Goal: Information Seeking & Learning: Check status

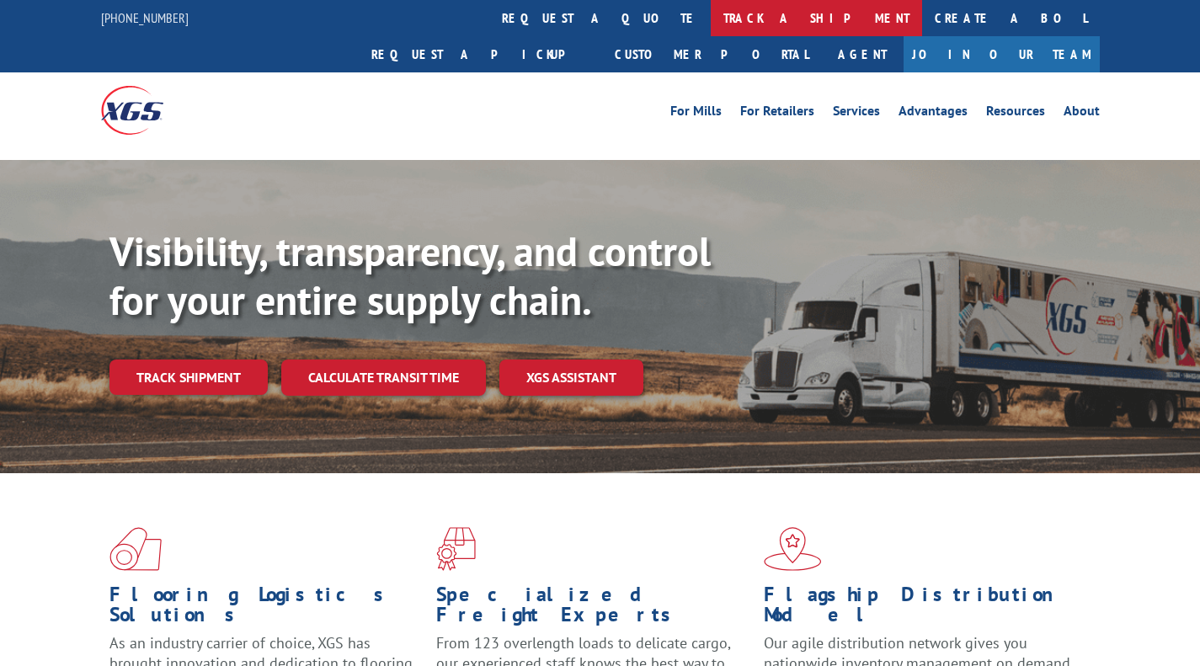
click at [711, 24] on link "track a shipment" at bounding box center [816, 18] width 211 height 36
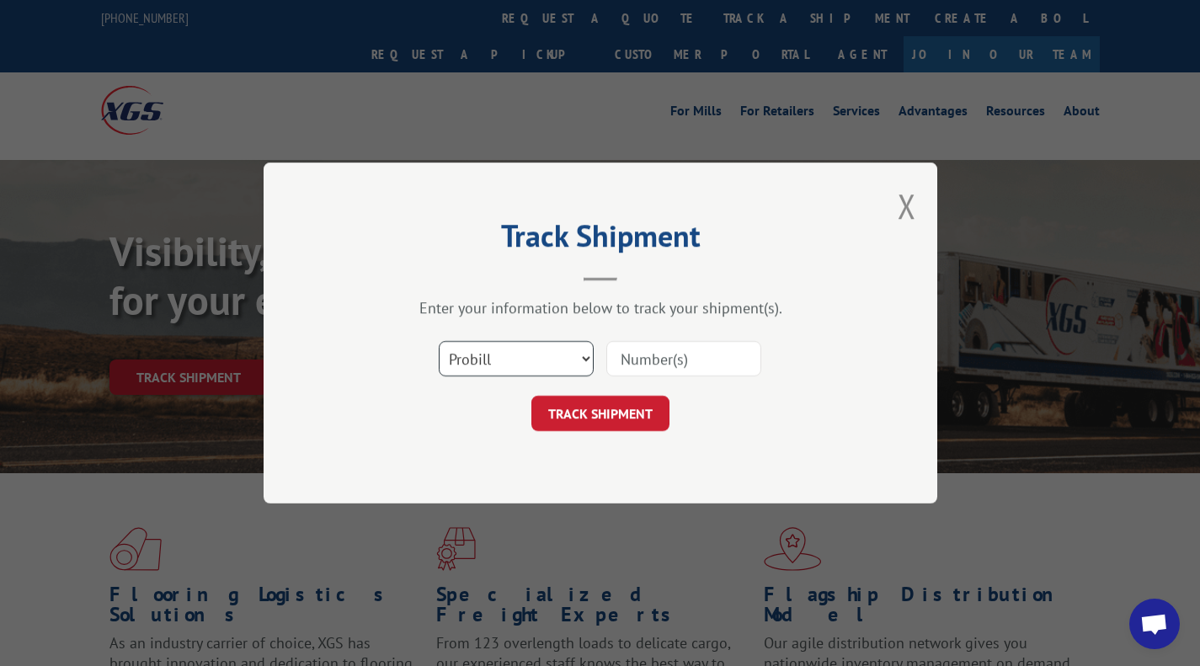
click at [578, 353] on select "Select category... Probill BOL PO" at bounding box center [516, 358] width 155 height 35
click at [439, 341] on select "Select category... Probill BOL PO" at bounding box center [516, 358] width 155 height 35
click at [679, 365] on input at bounding box center [683, 358] width 155 height 35
click at [548, 365] on select "Select category... Probill BOL PO" at bounding box center [516, 358] width 155 height 35
select select "probill"
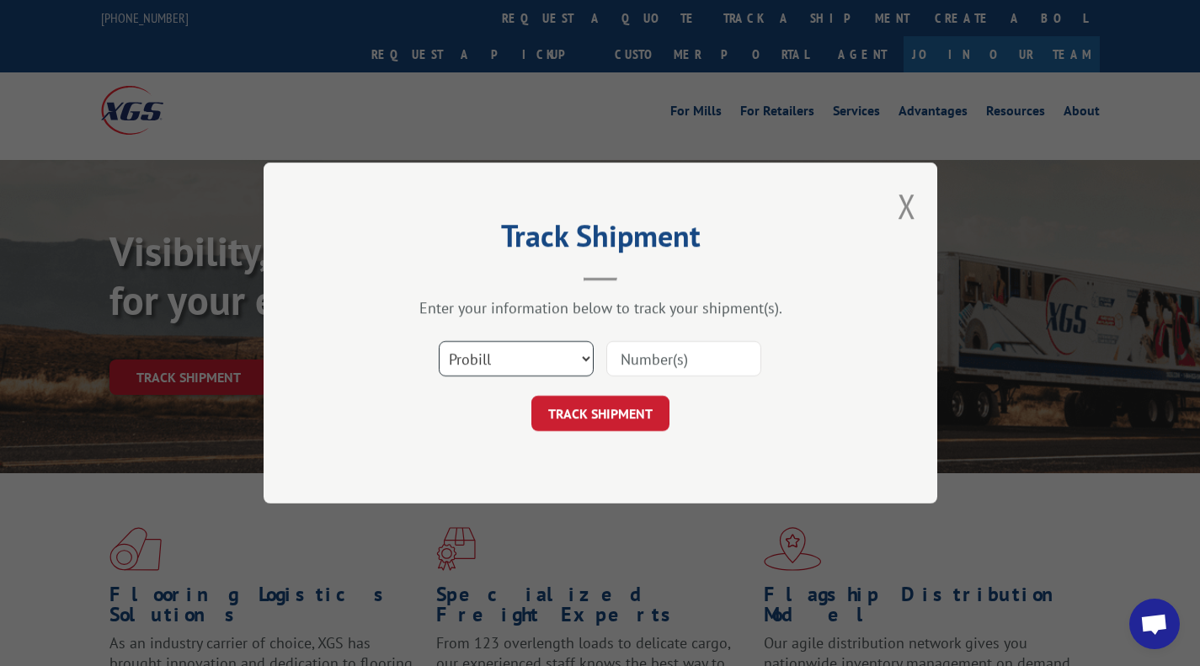
click at [439, 341] on select "Select category... Probill BOL PO" at bounding box center [516, 358] width 155 height 35
click at [654, 368] on input at bounding box center [683, 358] width 155 height 35
type input "17560229"
click button "TRACK SHIPMENT" at bounding box center [600, 413] width 138 height 35
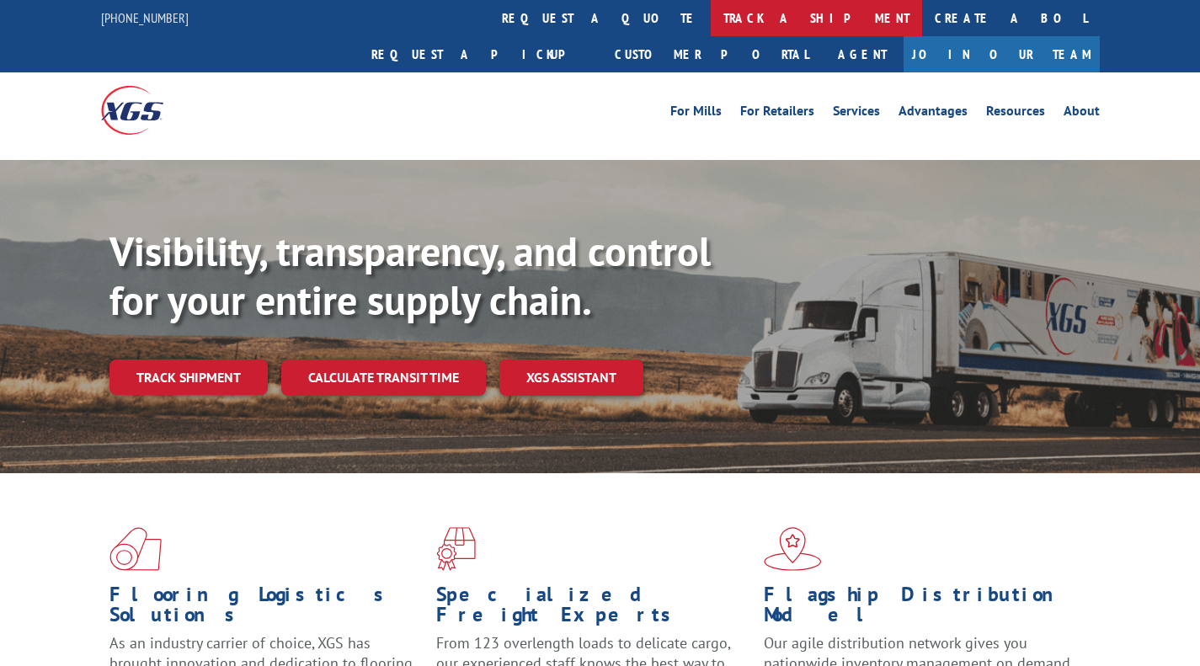
click at [711, 15] on link "track a shipment" at bounding box center [816, 18] width 211 height 36
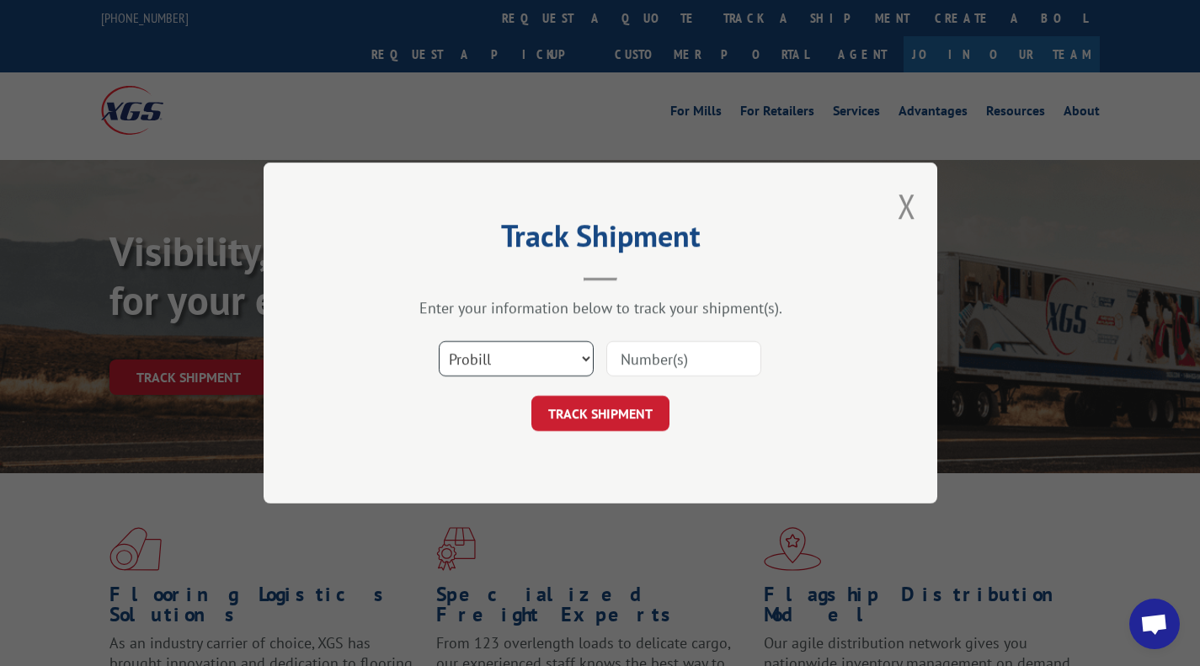
click at [526, 357] on select "Select category... Probill BOL PO" at bounding box center [516, 358] width 155 height 35
select select "bol"
click at [439, 341] on select "Select category... Probill BOL PO" at bounding box center [516, 358] width 155 height 35
paste input "5988126"
type input "5988126"
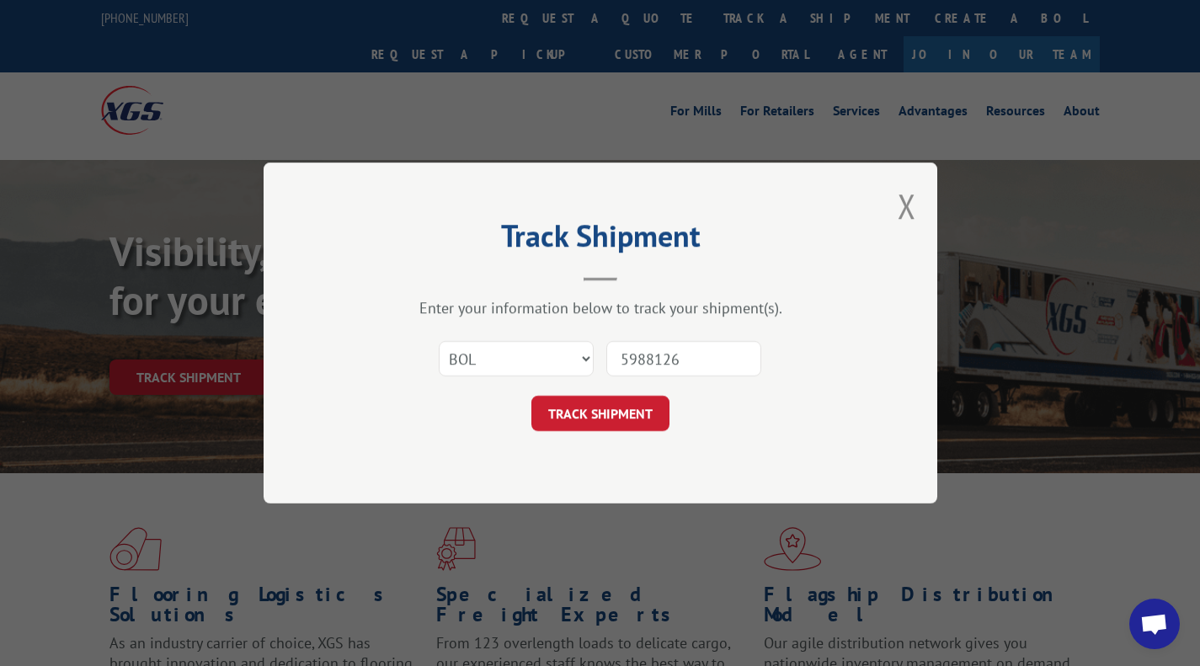
click at [600, 412] on button "TRACK SHIPMENT" at bounding box center [600, 413] width 138 height 35
